Goal: Navigation & Orientation: Find specific page/section

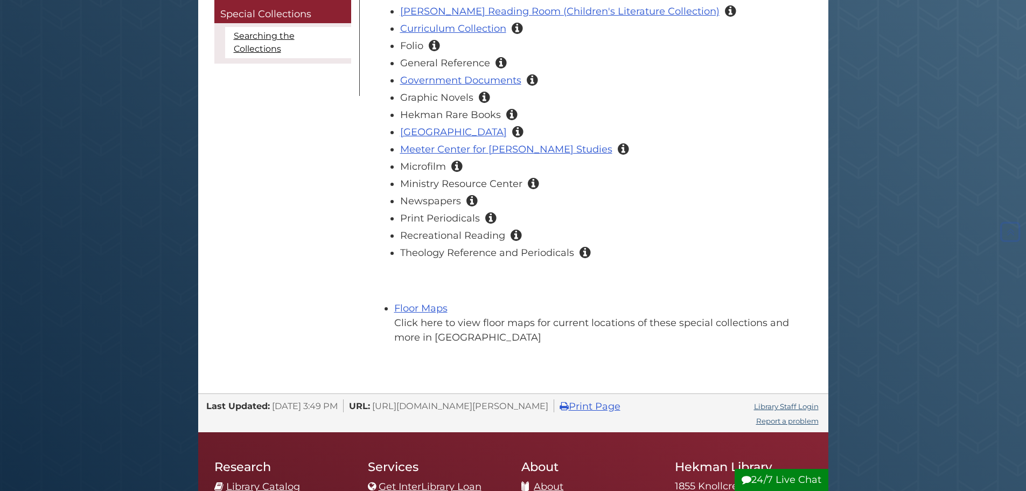
scroll to position [215, 0]
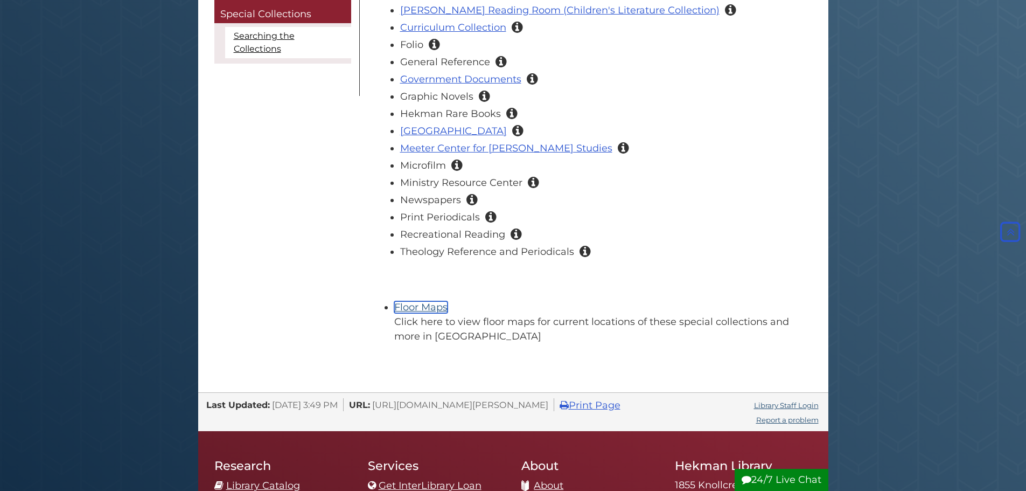
click at [403, 310] on link "Floor Maps" at bounding box center [420, 307] width 53 height 12
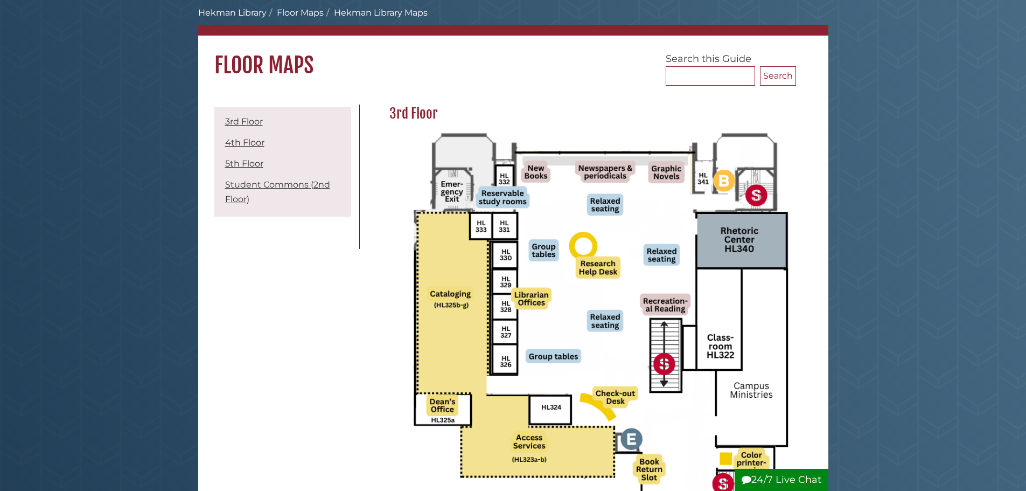
scroll to position [108, 0]
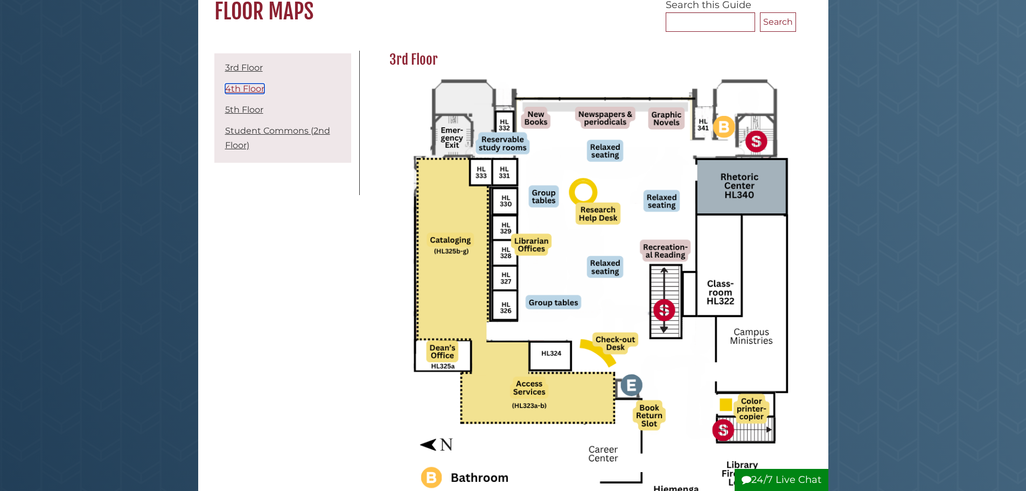
click at [237, 88] on link "4th Floor" at bounding box center [244, 89] width 39 height 10
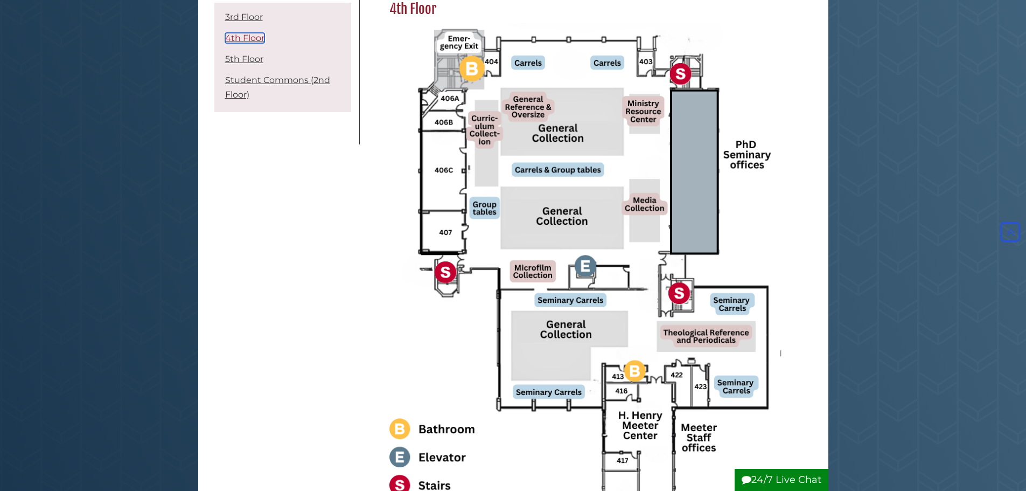
click at [239, 37] on link "4th Floor" at bounding box center [244, 38] width 39 height 10
click at [240, 62] on link "5th Floor" at bounding box center [244, 59] width 38 height 10
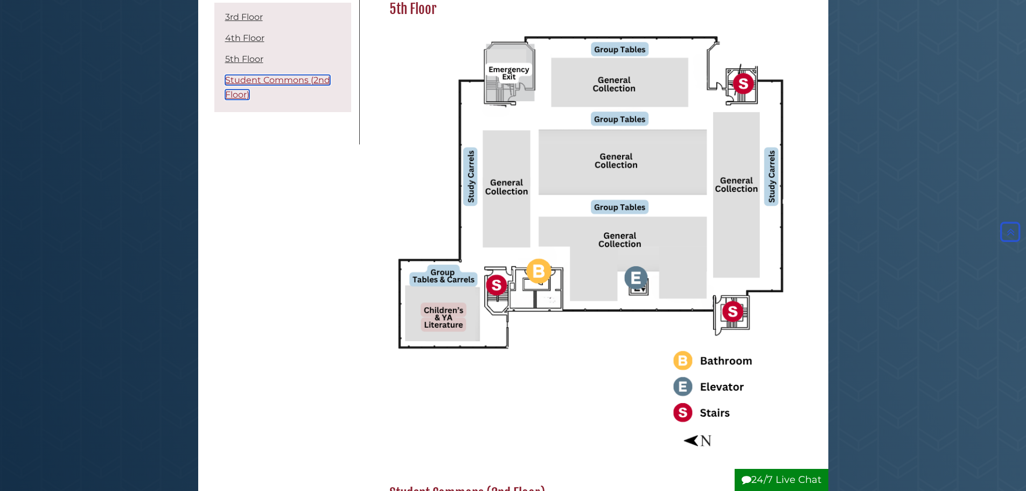
click at [253, 81] on link "Student Commons (2nd Floor)" at bounding box center [277, 87] width 105 height 25
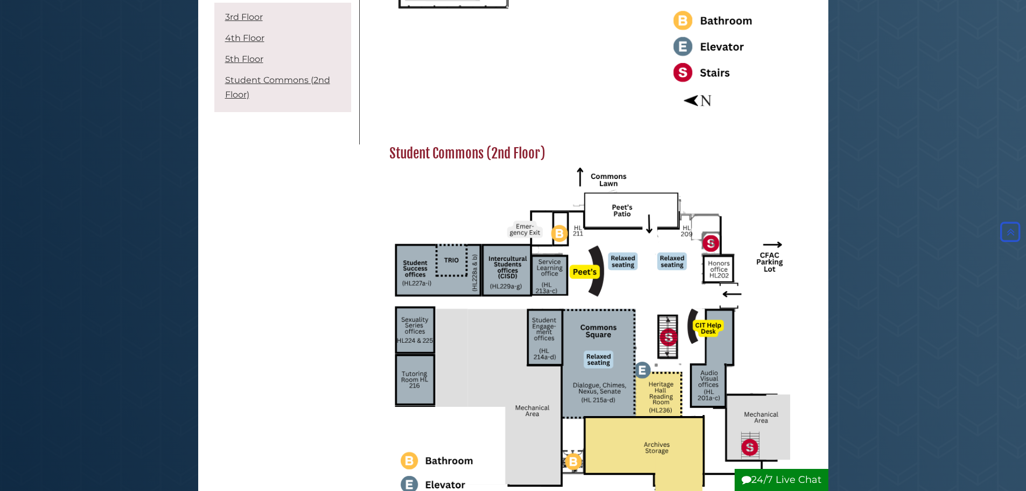
scroll to position [1603, 0]
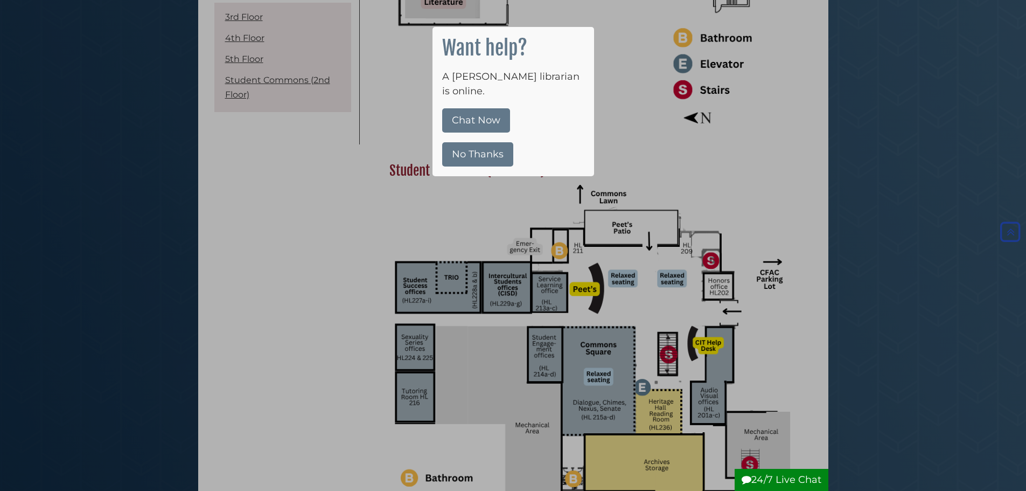
click at [457, 147] on button "No Thanks" at bounding box center [477, 154] width 71 height 24
